Goal: Task Accomplishment & Management: Complete application form

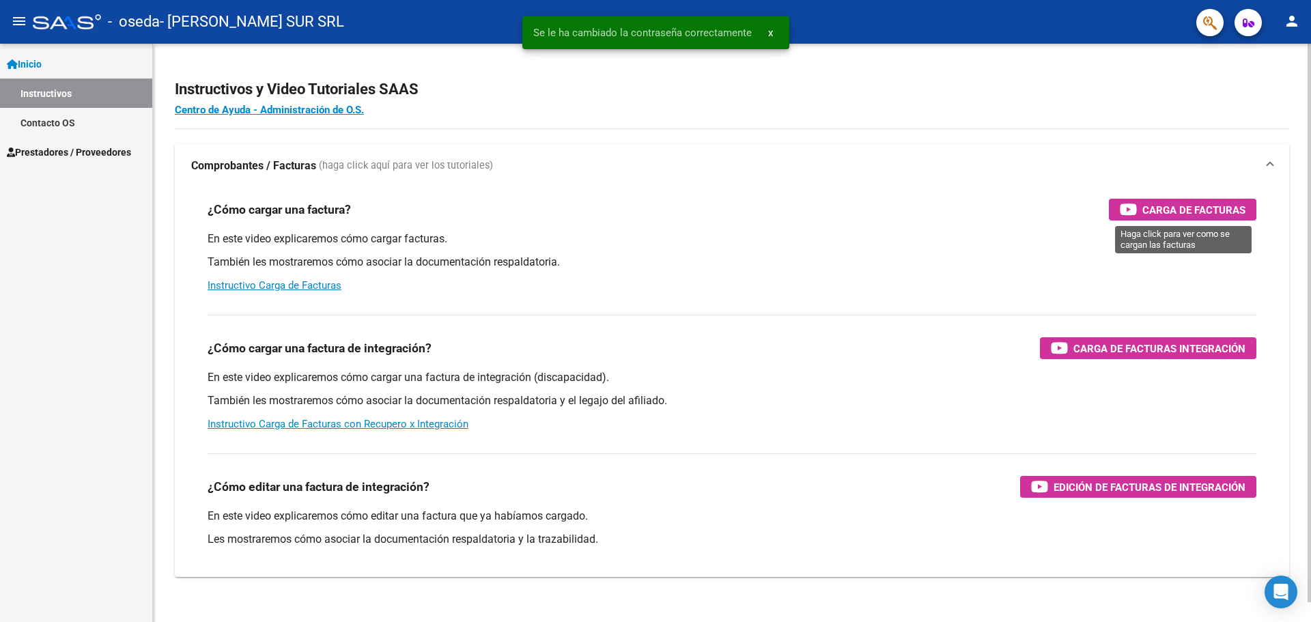
click at [1190, 205] on span "Carga de Facturas" at bounding box center [1193, 209] width 103 height 17
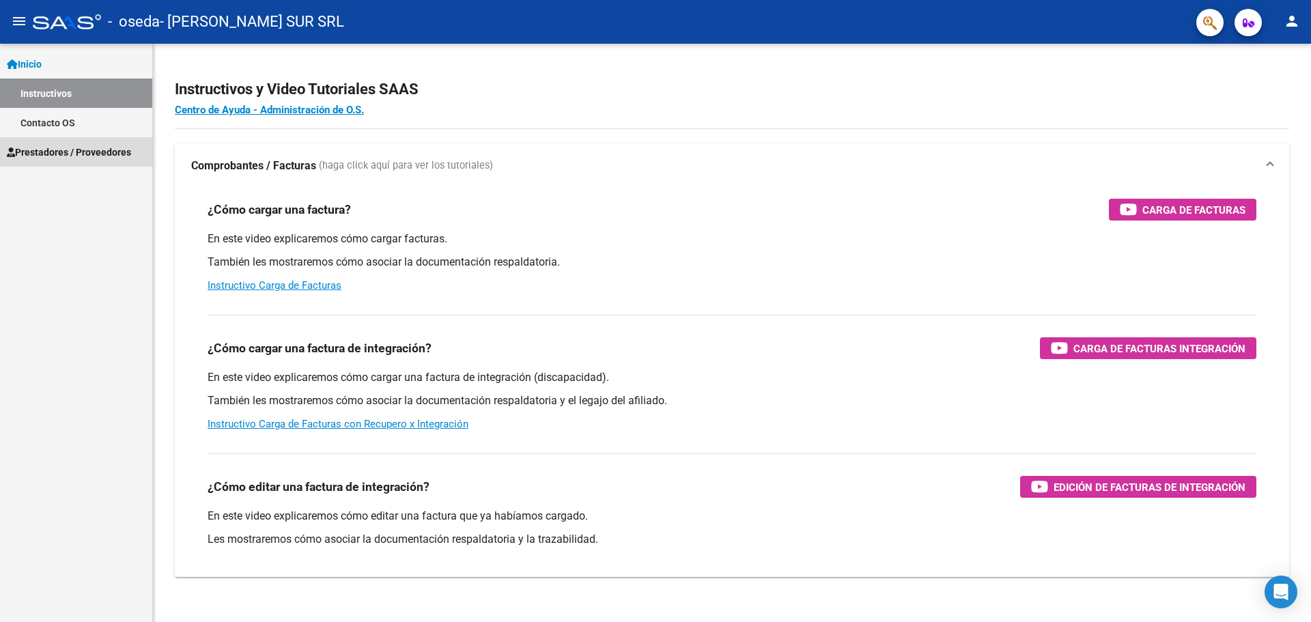
click at [68, 142] on link "Prestadores / Proveedores" at bounding box center [76, 151] width 152 height 29
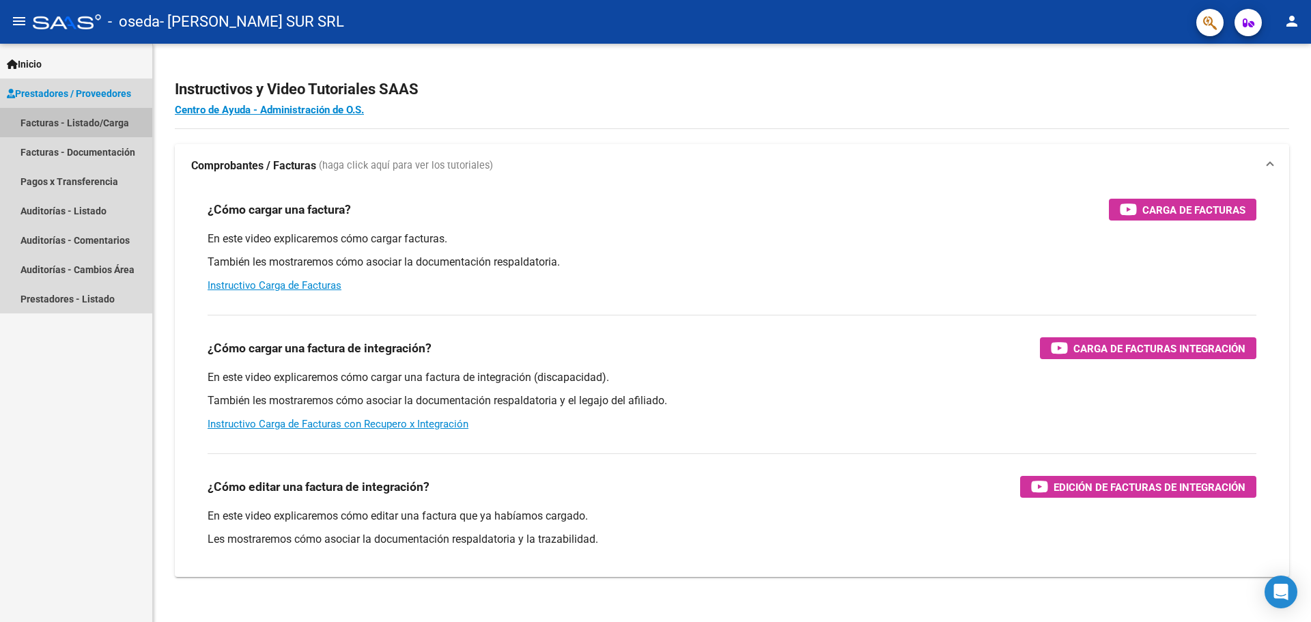
click at [87, 123] on link "Facturas - Listado/Carga" at bounding box center [76, 122] width 152 height 29
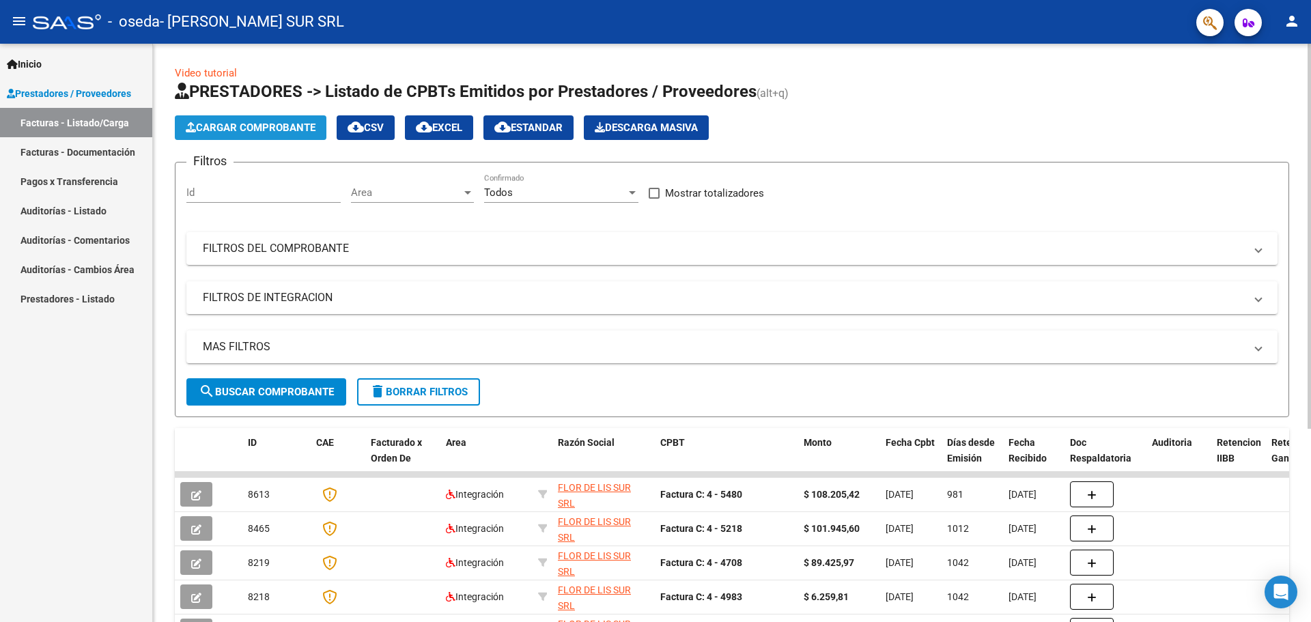
click at [255, 119] on button "Cargar Comprobante" at bounding box center [251, 127] width 152 height 25
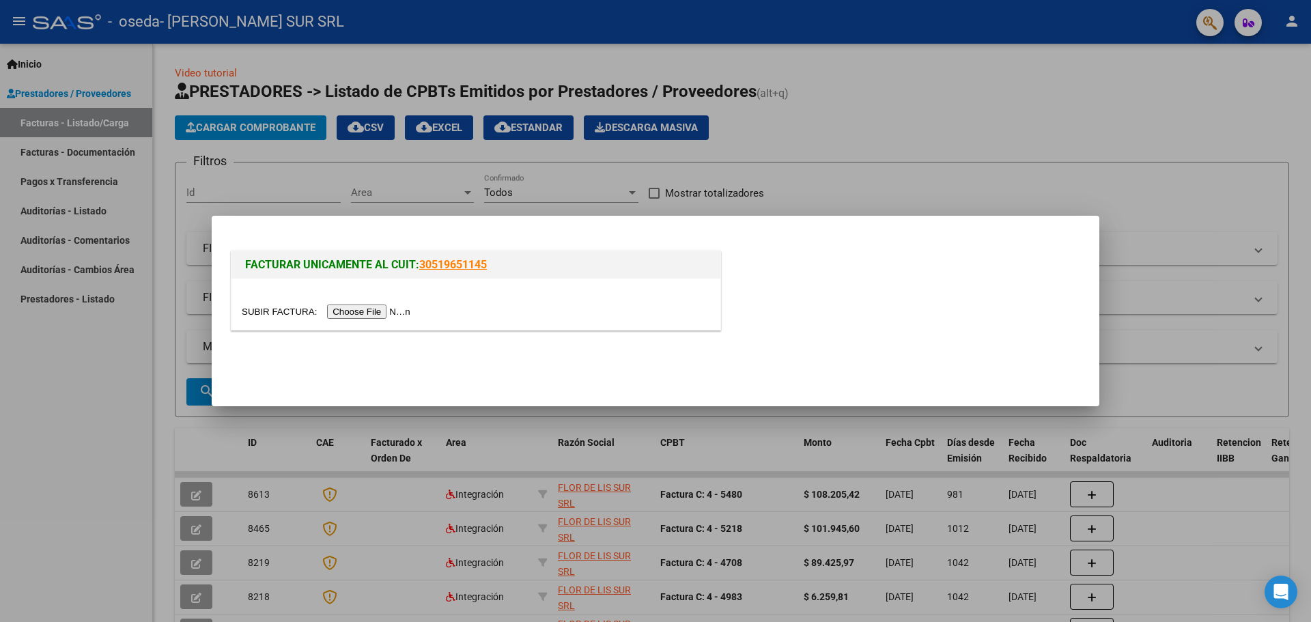
click at [362, 309] on input "file" at bounding box center [328, 311] width 173 height 14
click at [357, 307] on input "file" at bounding box center [328, 311] width 173 height 14
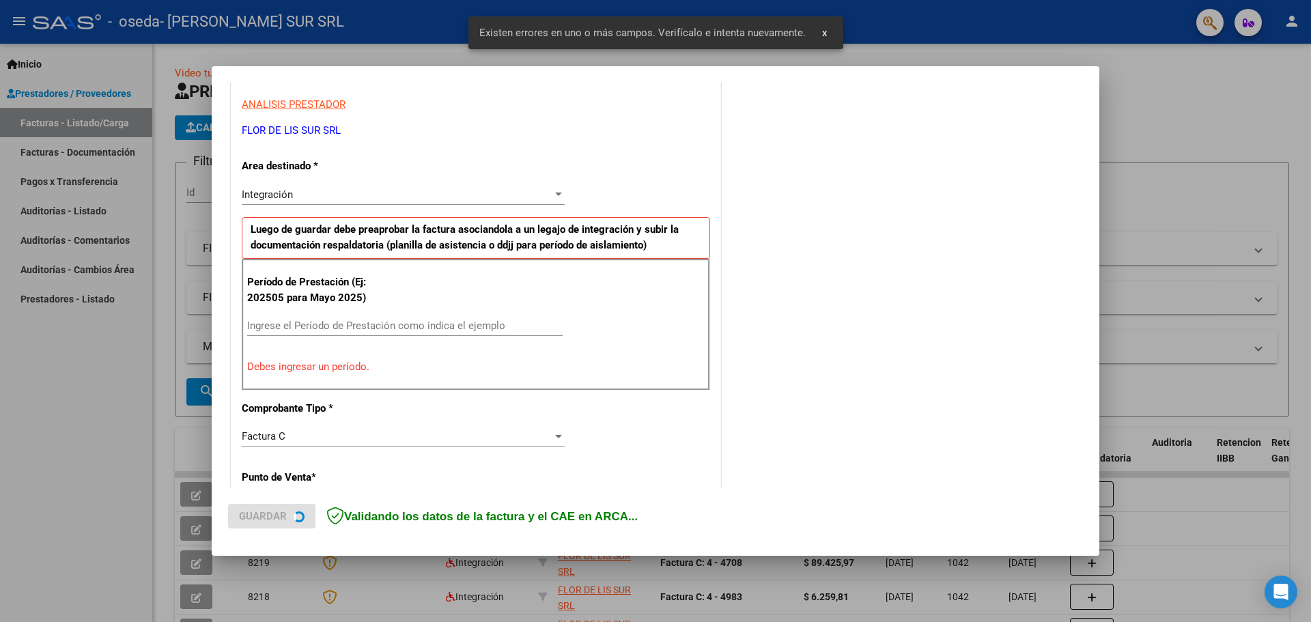
scroll to position [248, 0]
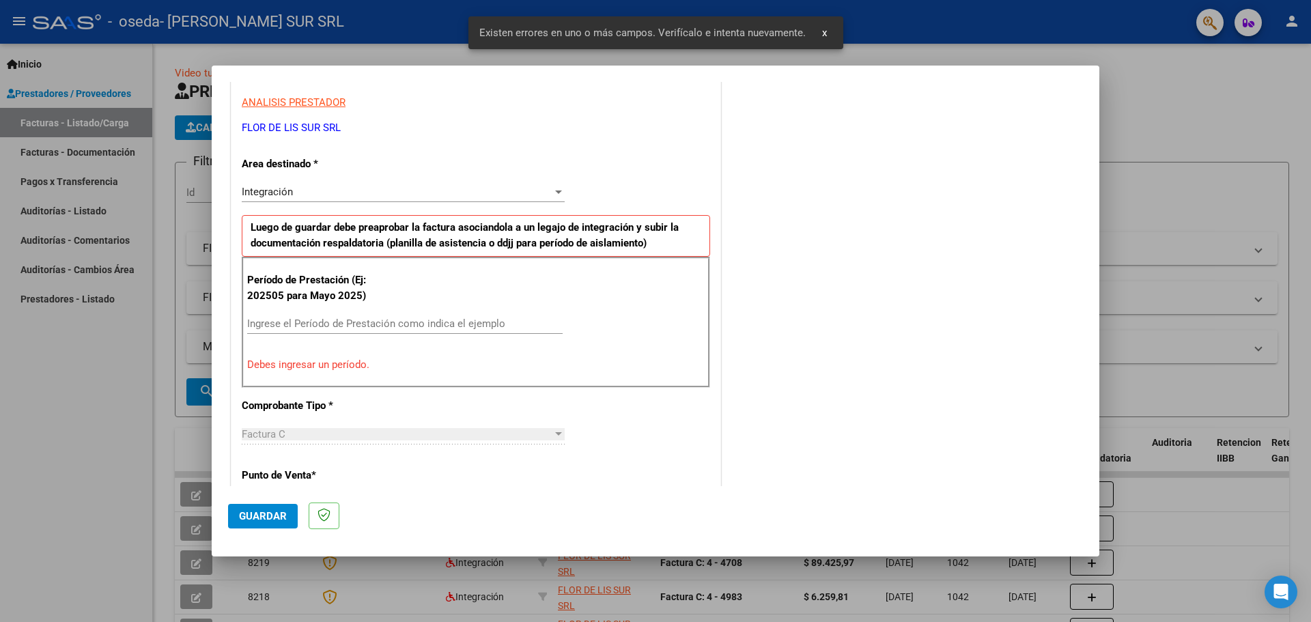
click at [388, 322] on input "Ingrese el Período de Prestación como indica el ejemplo" at bounding box center [404, 323] width 315 height 12
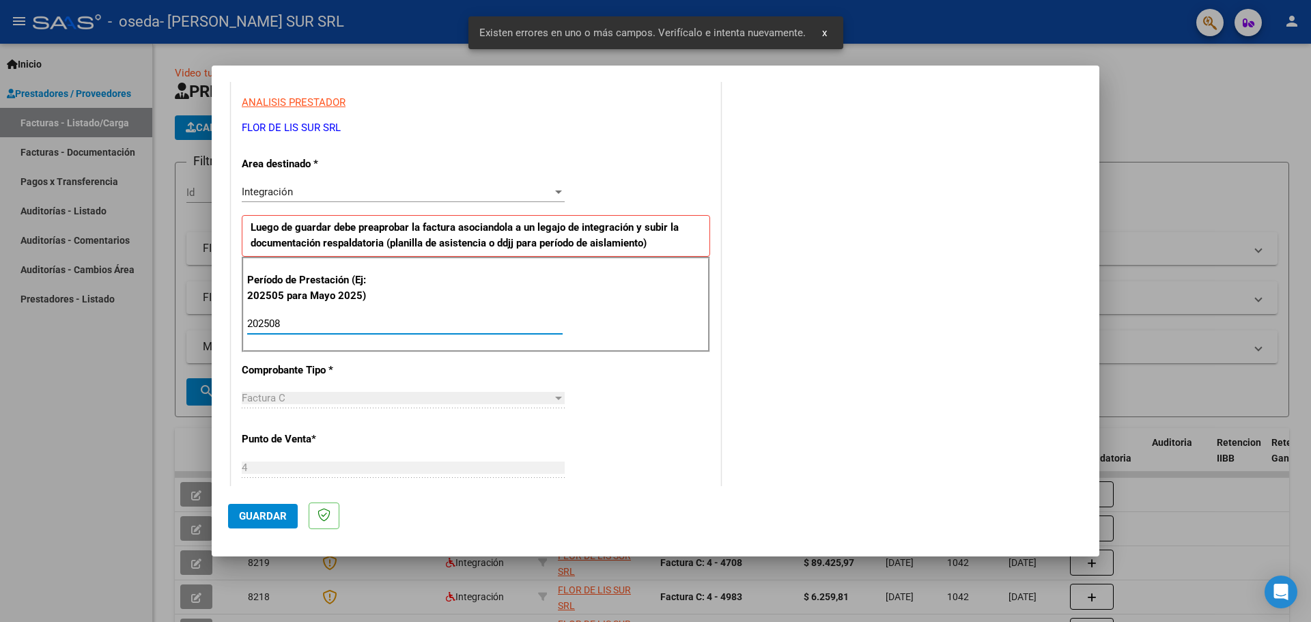
type input "202508"
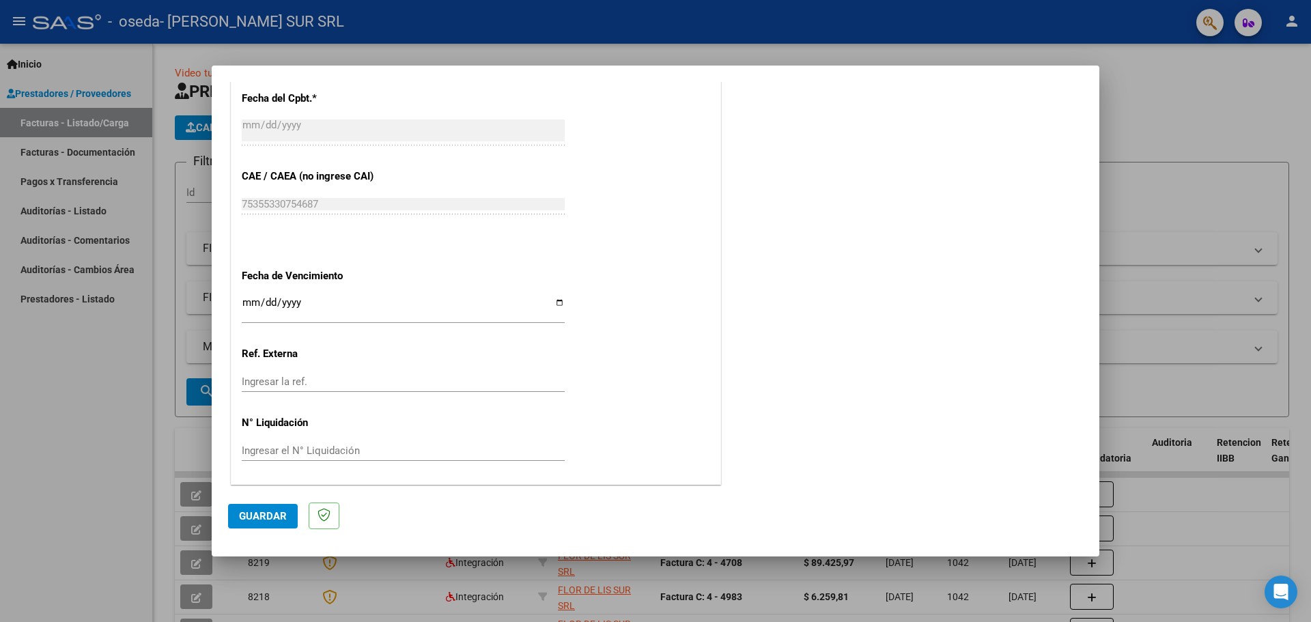
scroll to position [797, 0]
click at [556, 302] on input "Ingresar la fecha" at bounding box center [403, 307] width 323 height 22
type input "[DATE]"
click at [261, 521] on span "Guardar" at bounding box center [263, 516] width 48 height 12
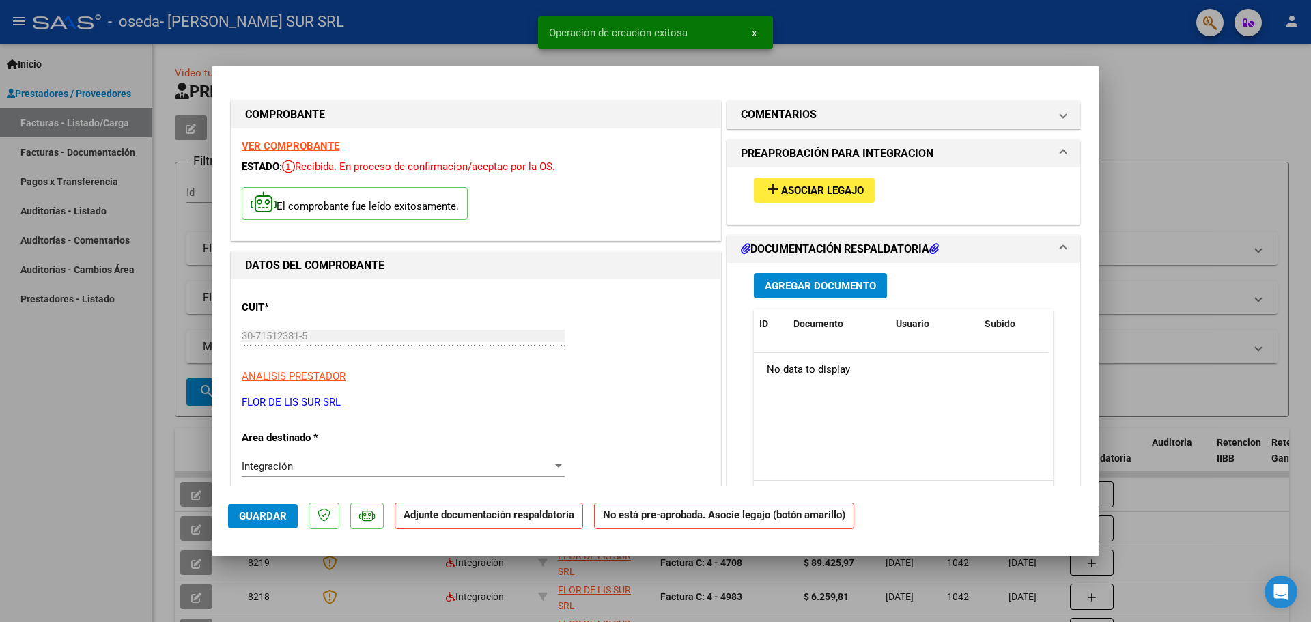
click at [818, 282] on span "Agregar Documento" at bounding box center [820, 286] width 111 height 12
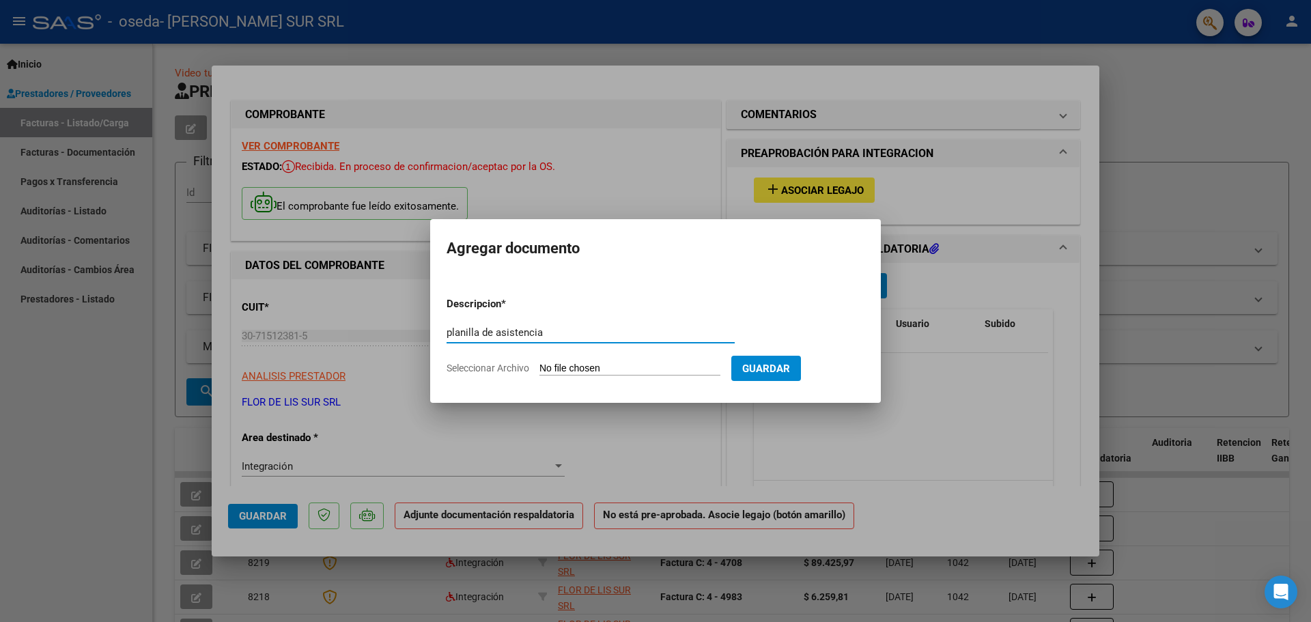
type input "planilla de asistencia"
click at [592, 372] on input "Seleccionar Archivo" at bounding box center [629, 368] width 181 height 13
type input "C:\fakepath\PLANILLA.pdf"
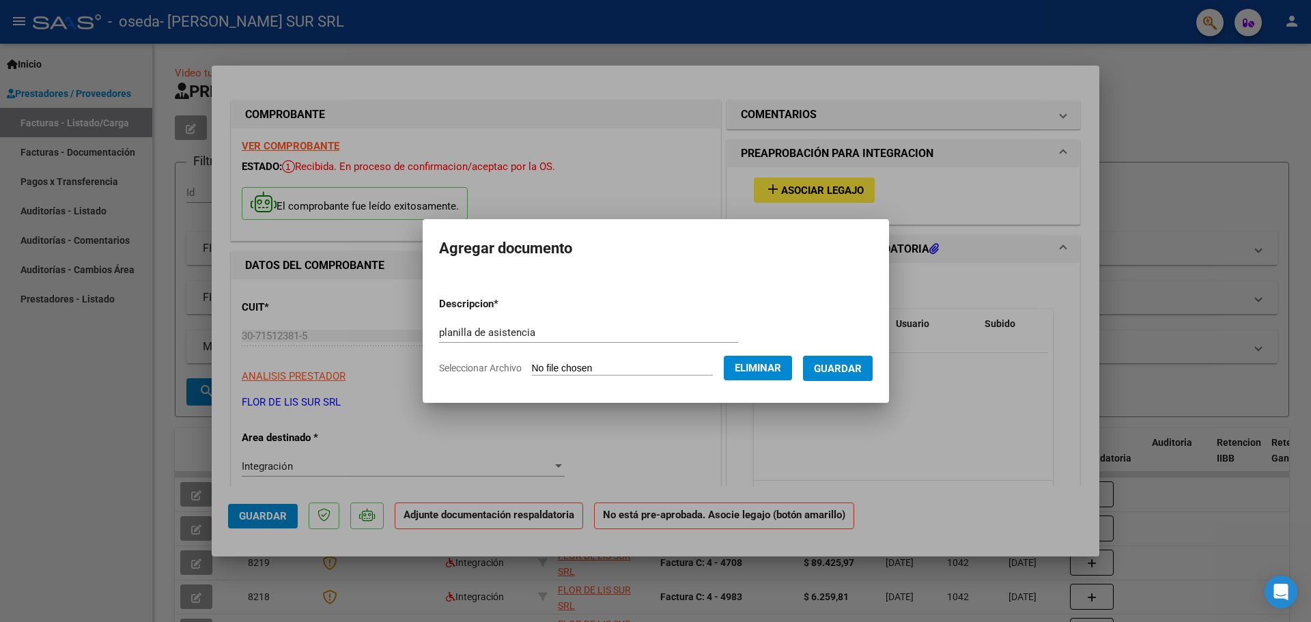
click at [842, 371] on span "Guardar" at bounding box center [838, 368] width 48 height 12
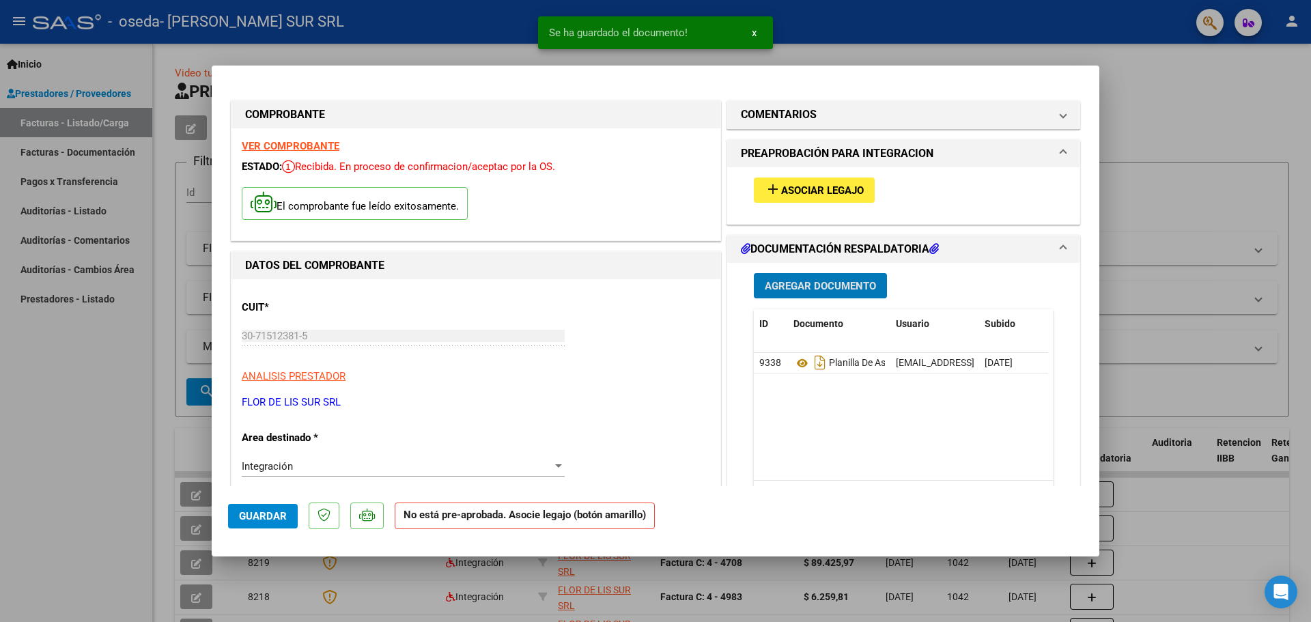
click at [790, 187] on span "Asociar Legajo" at bounding box center [822, 190] width 83 height 12
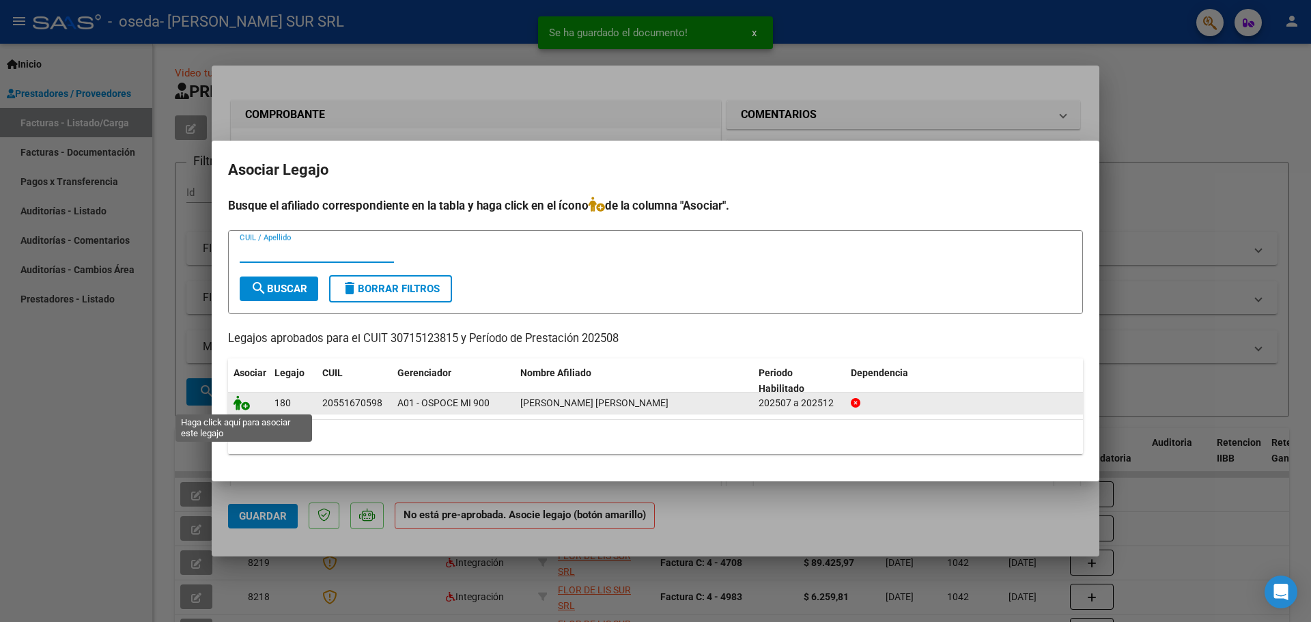
click at [239, 399] on icon at bounding box center [241, 402] width 16 height 15
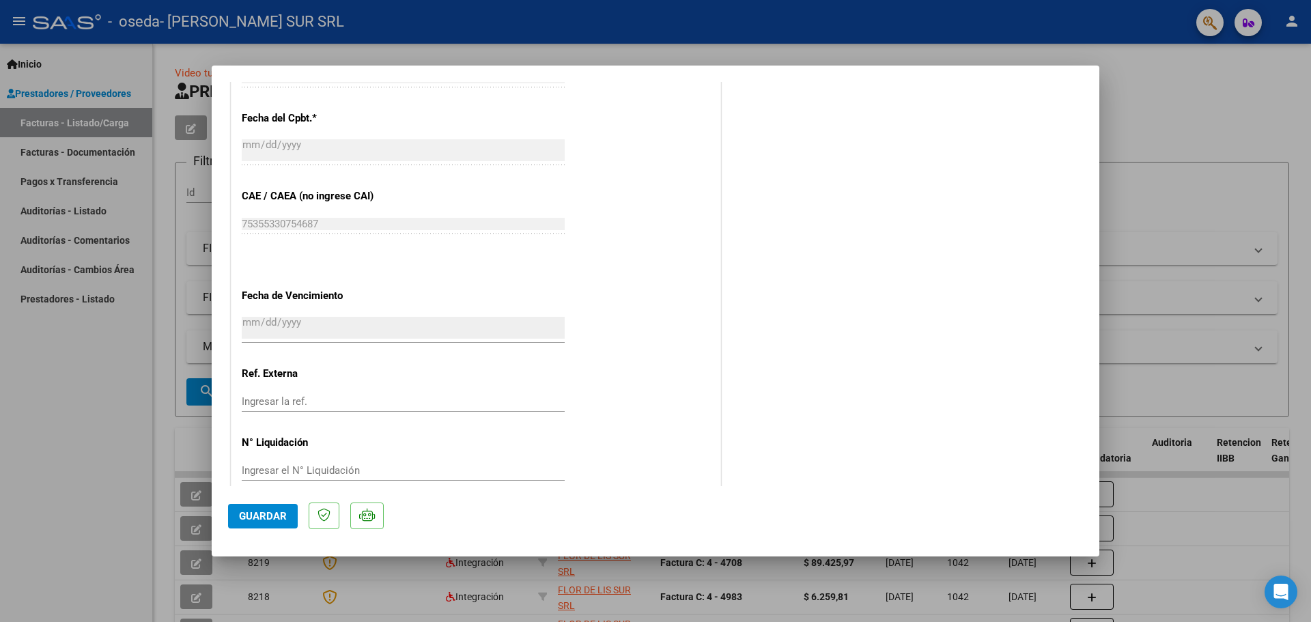
scroll to position [818, 0]
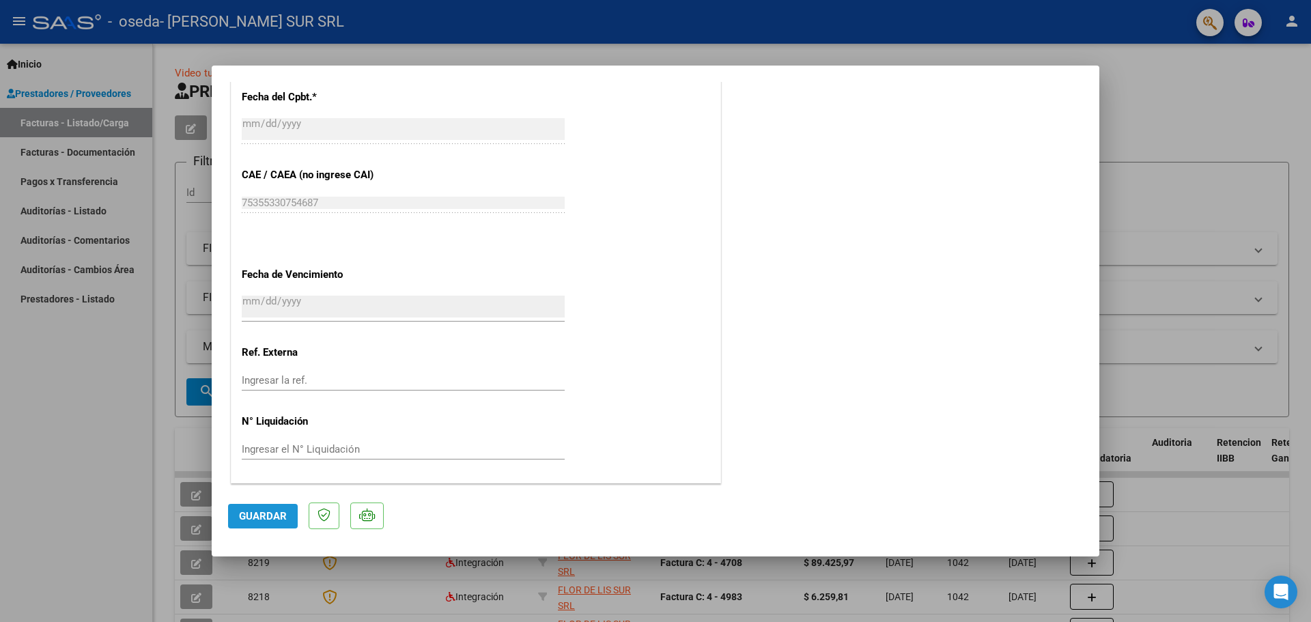
click at [266, 528] on button "Guardar" at bounding box center [263, 516] width 70 height 25
click at [755, 32] on span "x" at bounding box center [754, 33] width 5 height 12
click at [1210, 124] on div at bounding box center [655, 311] width 1311 height 622
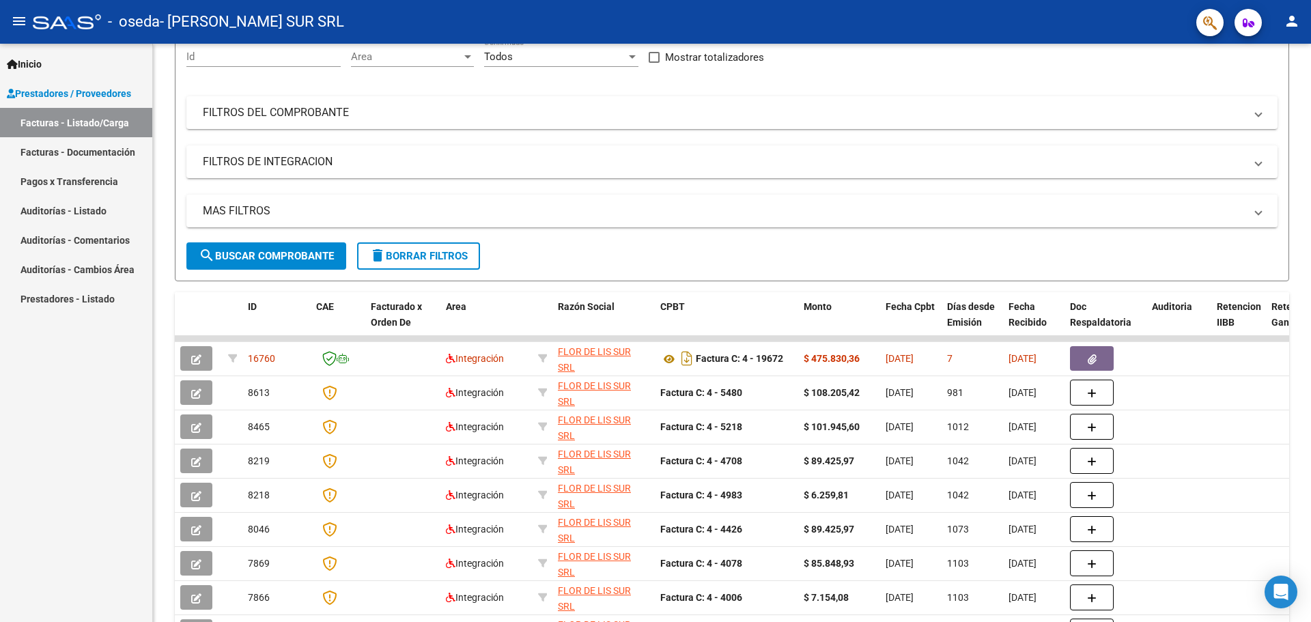
scroll to position [137, 0]
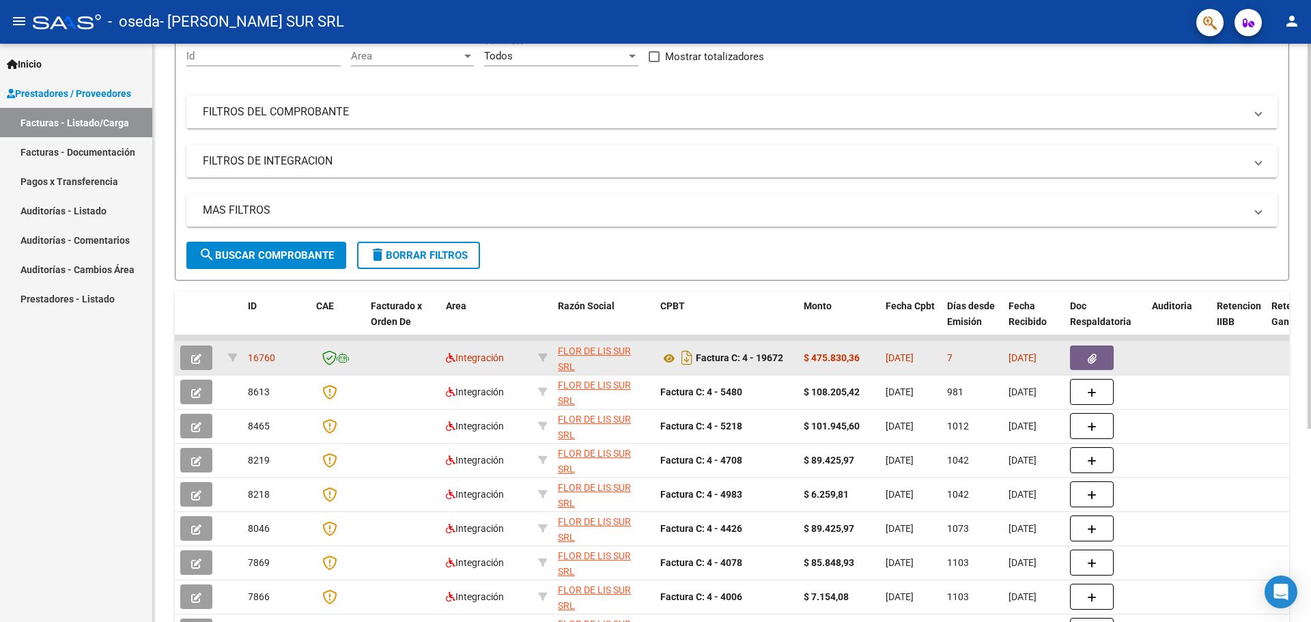
click at [199, 356] on icon "button" at bounding box center [196, 359] width 10 height 10
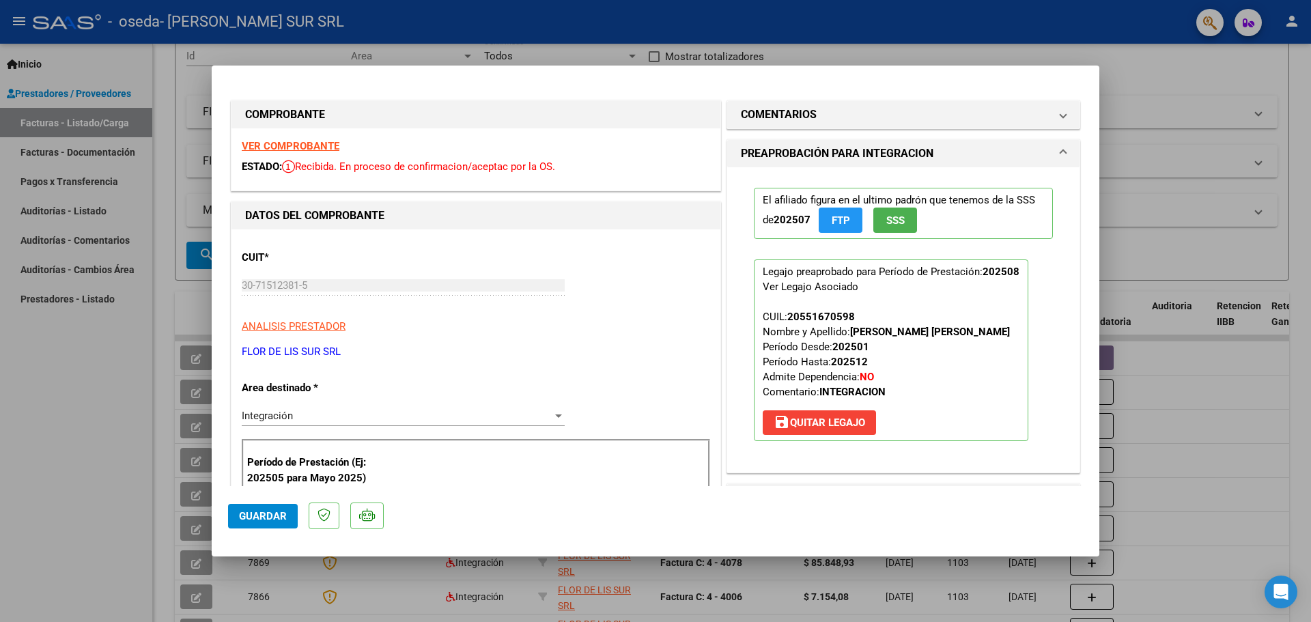
scroll to position [68, 0]
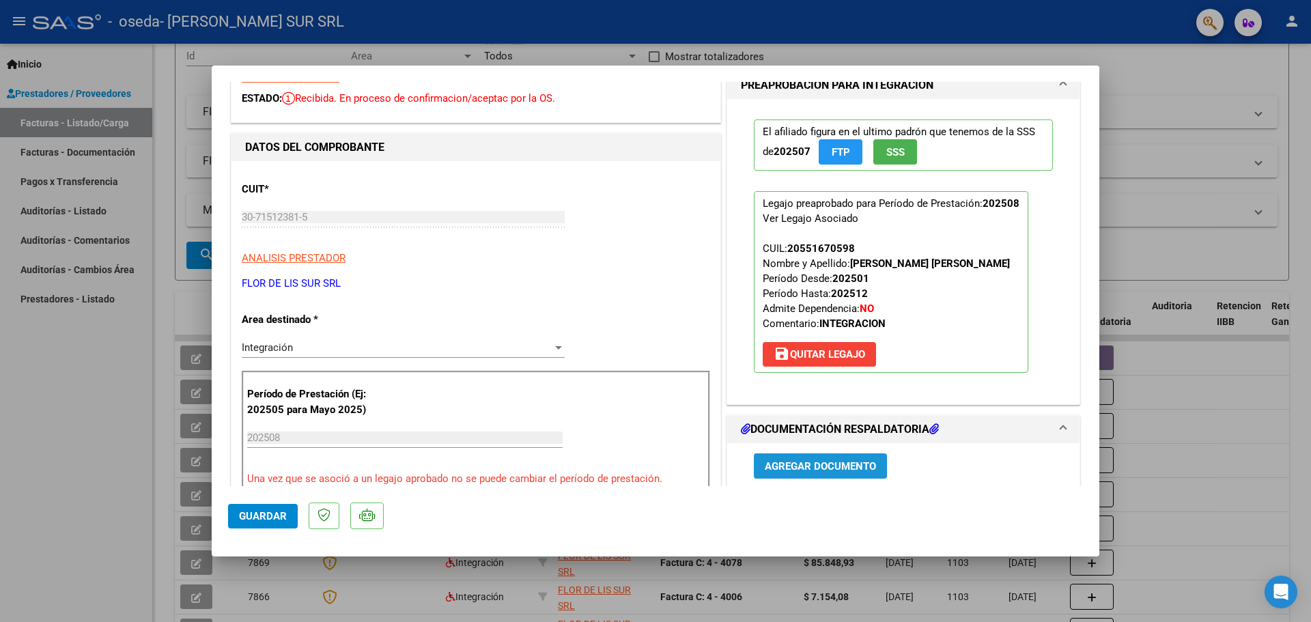
click at [778, 465] on span "Agregar Documento" at bounding box center [820, 466] width 111 height 12
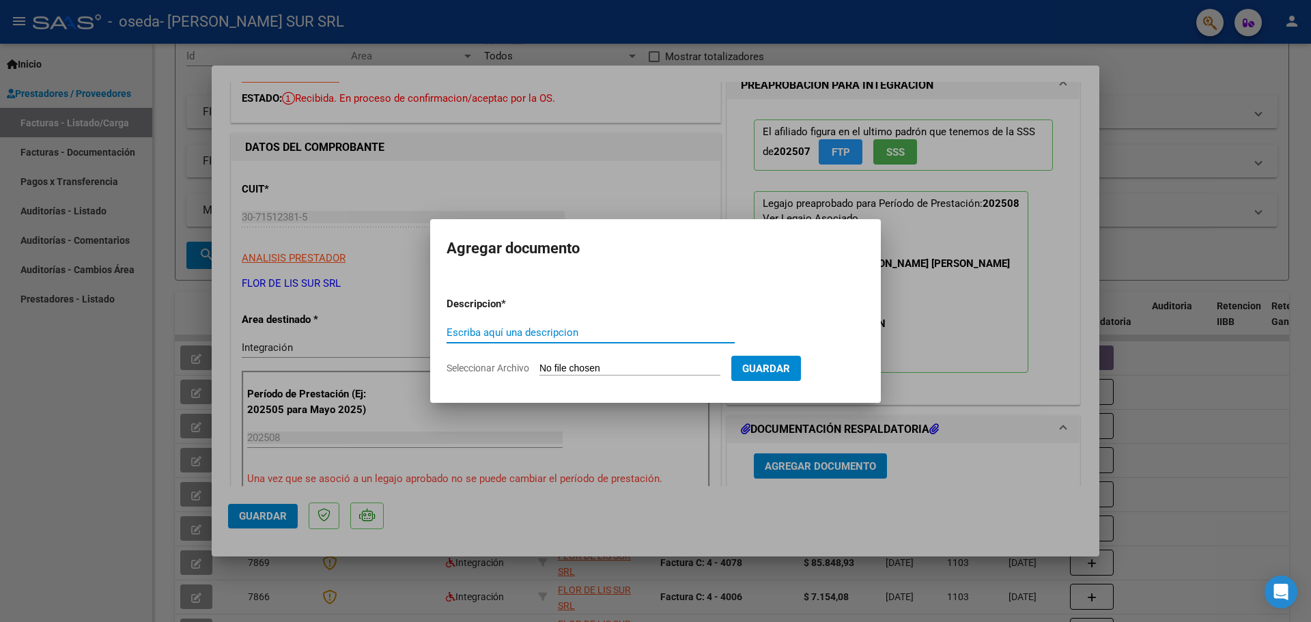
click at [487, 327] on input "Escriba aquí una descripcion" at bounding box center [590, 332] width 288 height 12
type input "autorizacion"
click at [623, 367] on input "Seleccionar Archivo" at bounding box center [629, 368] width 181 height 13
click at [977, 539] on div at bounding box center [655, 311] width 1311 height 622
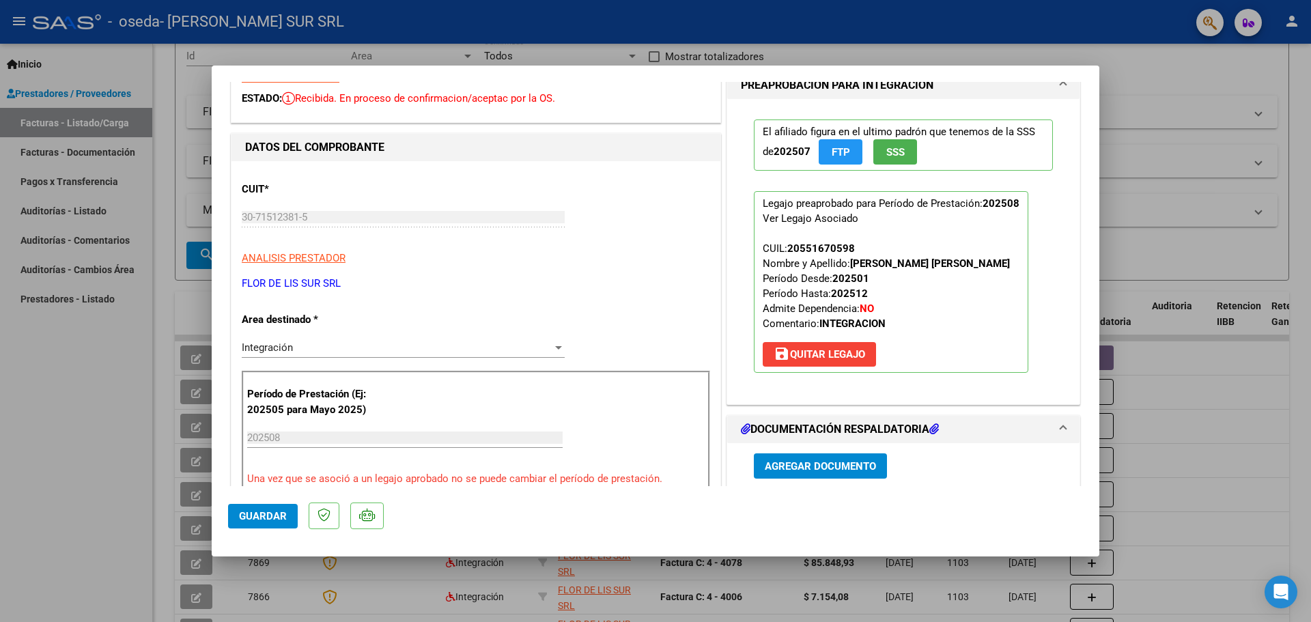
click at [1188, 411] on div at bounding box center [655, 311] width 1311 height 622
type input "$ 0,00"
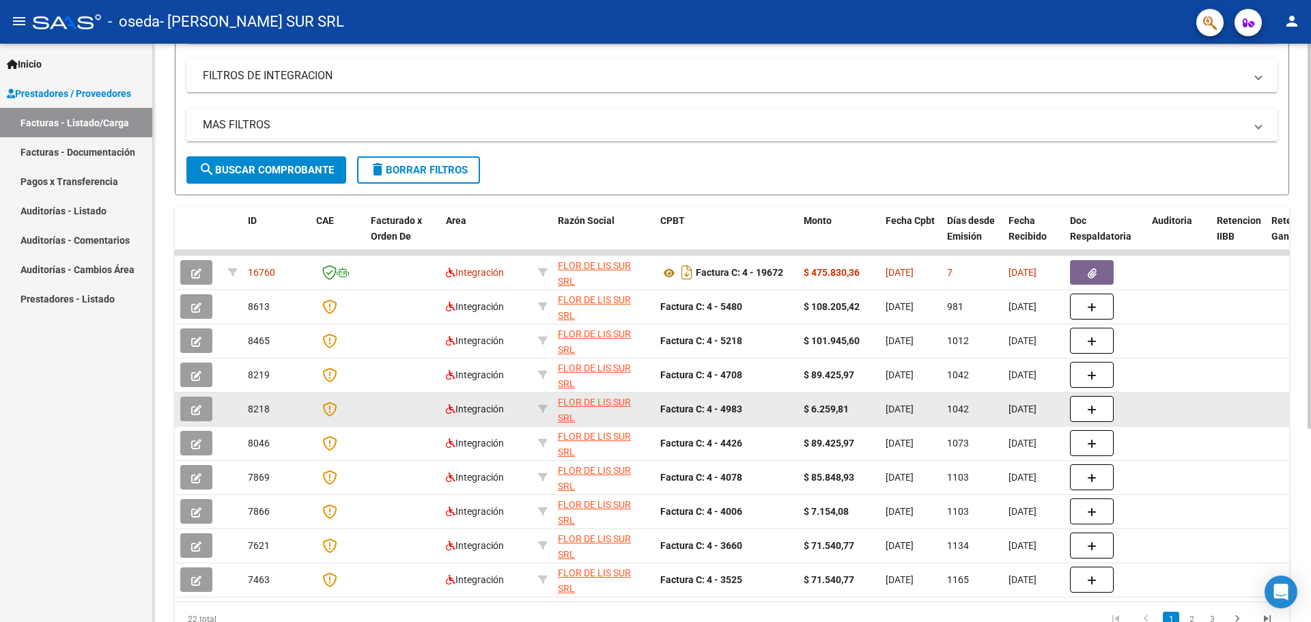
scroll to position [273, 0]
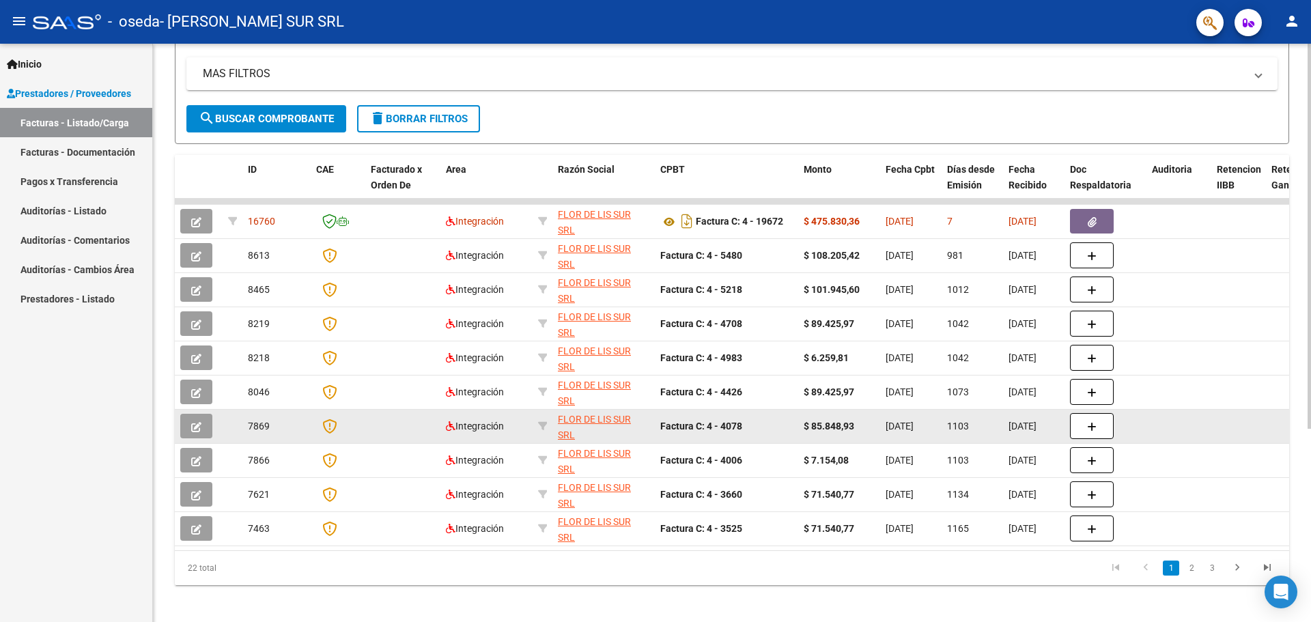
click at [1198, 412] on datatable-body-cell at bounding box center [1178, 426] width 65 height 33
